Goal: Task Accomplishment & Management: Use online tool/utility

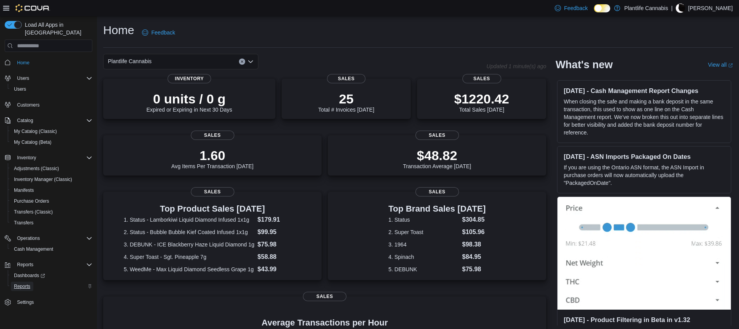
click at [23, 284] on span "Reports" at bounding box center [22, 287] width 16 height 6
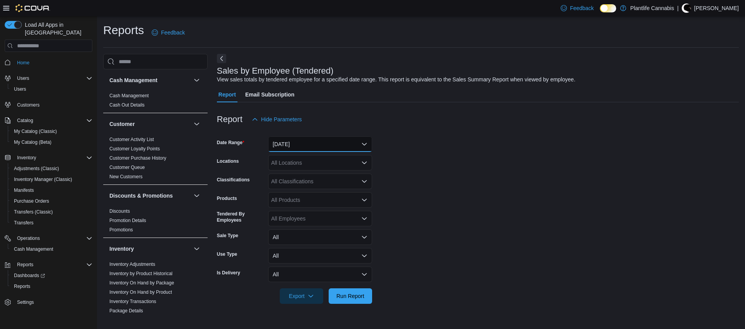
click at [286, 142] on button "[DATE]" at bounding box center [320, 145] width 104 height 16
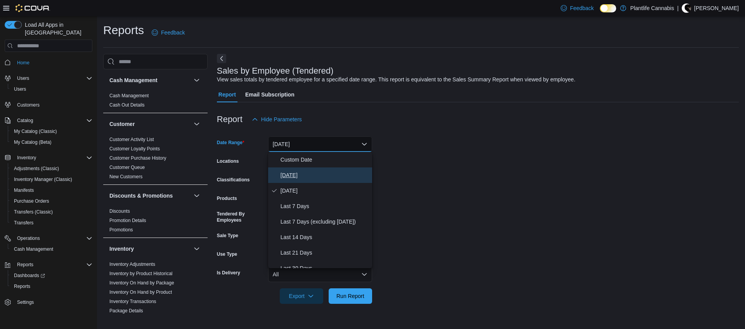
click at [303, 173] on span "[DATE]" at bounding box center [325, 175] width 88 height 9
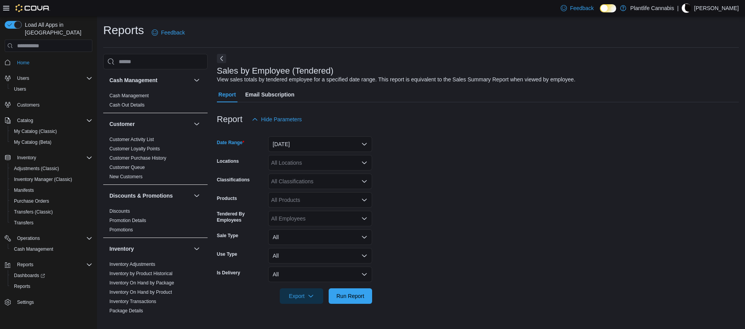
click at [301, 165] on div "All Locations" at bounding box center [320, 163] width 104 height 16
type input "***"
click at [302, 177] on span "Calgary - Mahogany" at bounding box center [313, 176] width 49 height 8
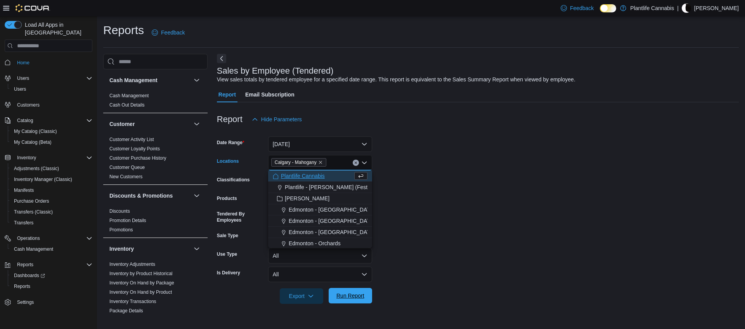
click at [365, 303] on span "Run Report" at bounding box center [350, 296] width 34 height 16
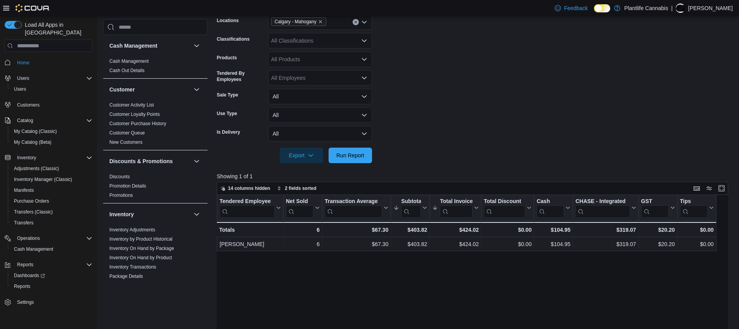
scroll to position [133, 0]
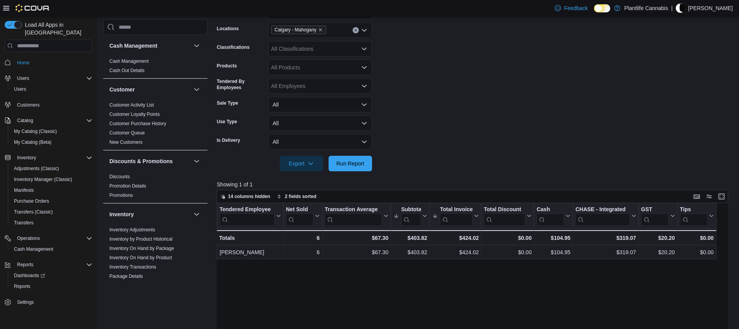
click at [334, 33] on div "Calgary - Mahogany" at bounding box center [320, 31] width 104 height 16
type input "***"
click at [336, 40] on span "[GEOGRAPHIC_DATA] - Mahogany Market" at bounding box center [341, 44] width 105 height 8
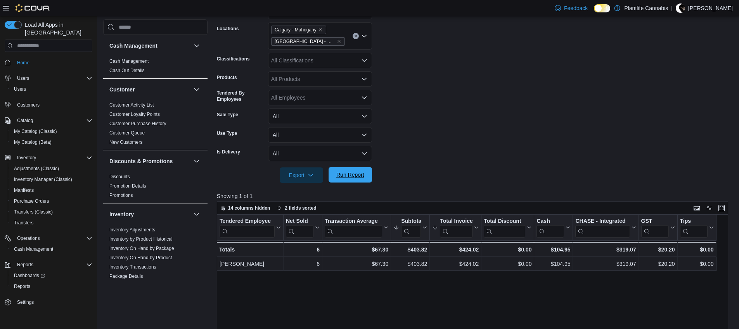
click at [349, 177] on span "Run Report" at bounding box center [350, 175] width 28 height 8
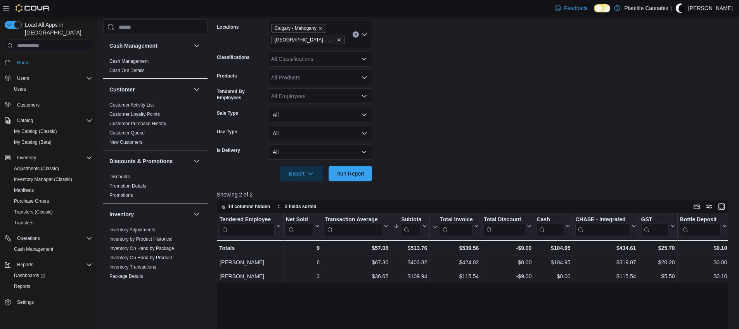
scroll to position [136, 0]
